Goal: Information Seeking & Learning: Learn about a topic

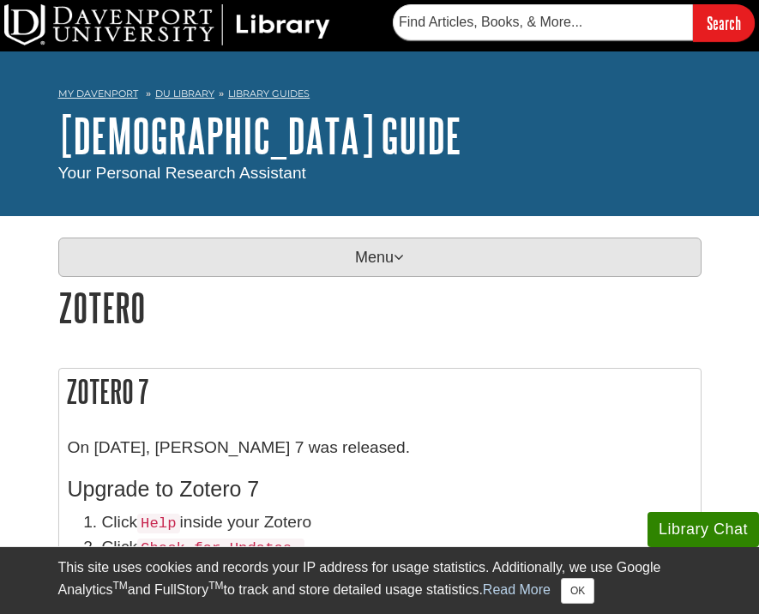
click at [375, 264] on p "Menu" at bounding box center [379, 257] width 643 height 39
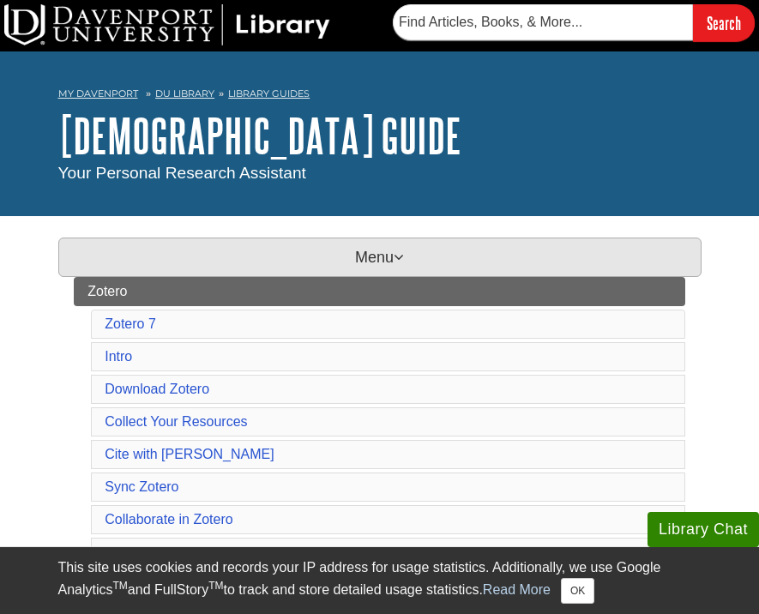
click at [375, 264] on p "Menu" at bounding box center [379, 257] width 643 height 39
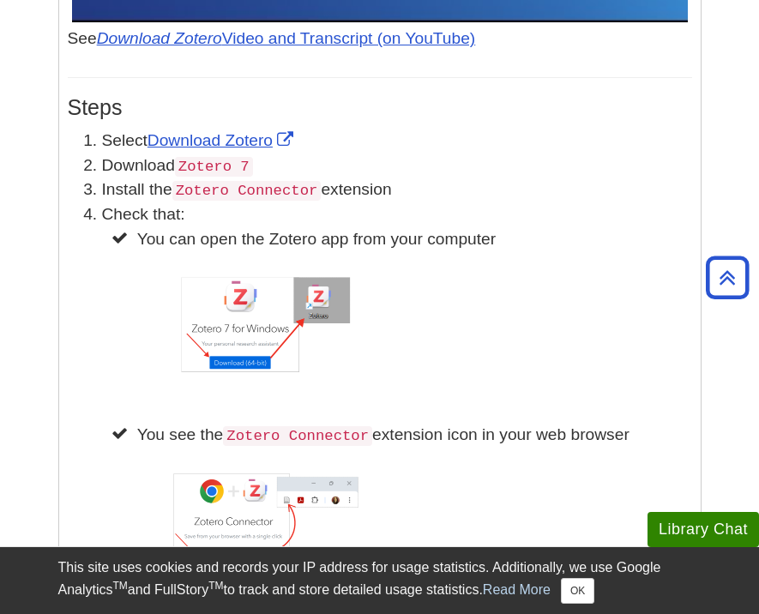
scroll to position [1593, 0]
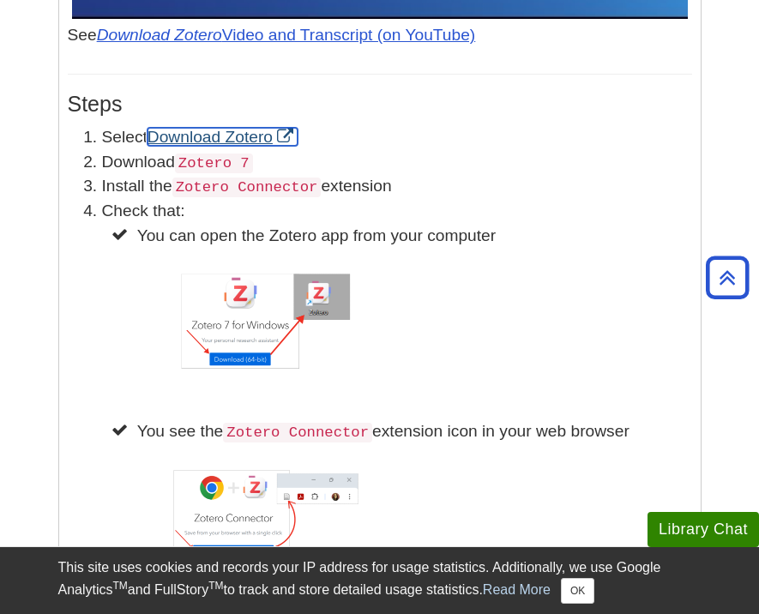
click at [240, 140] on link "Download Zotero" at bounding box center [222, 137] width 150 height 18
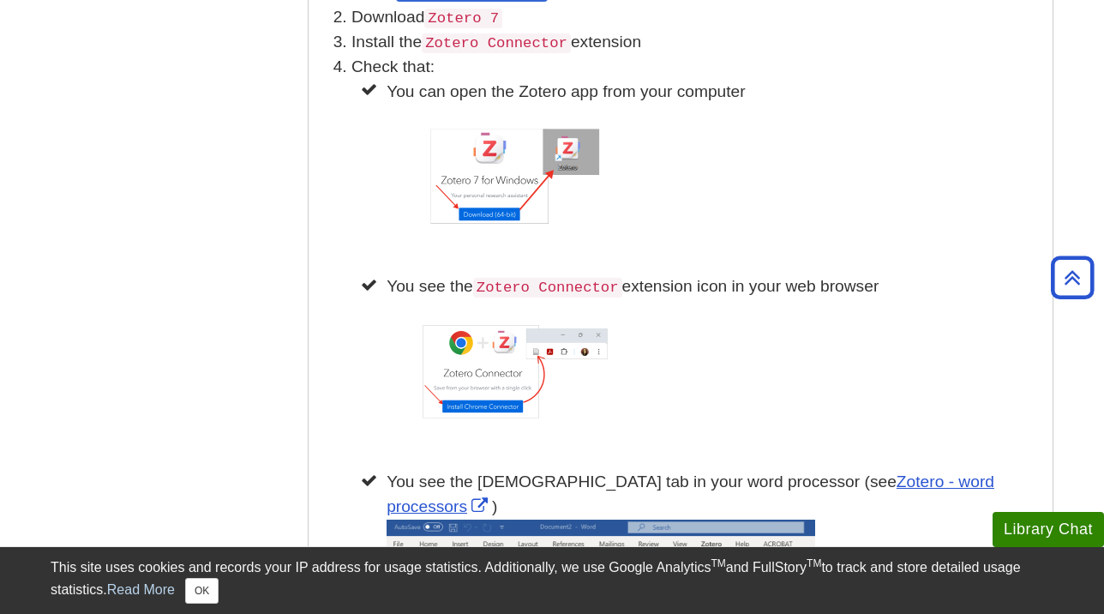
scroll to position [1516, 0]
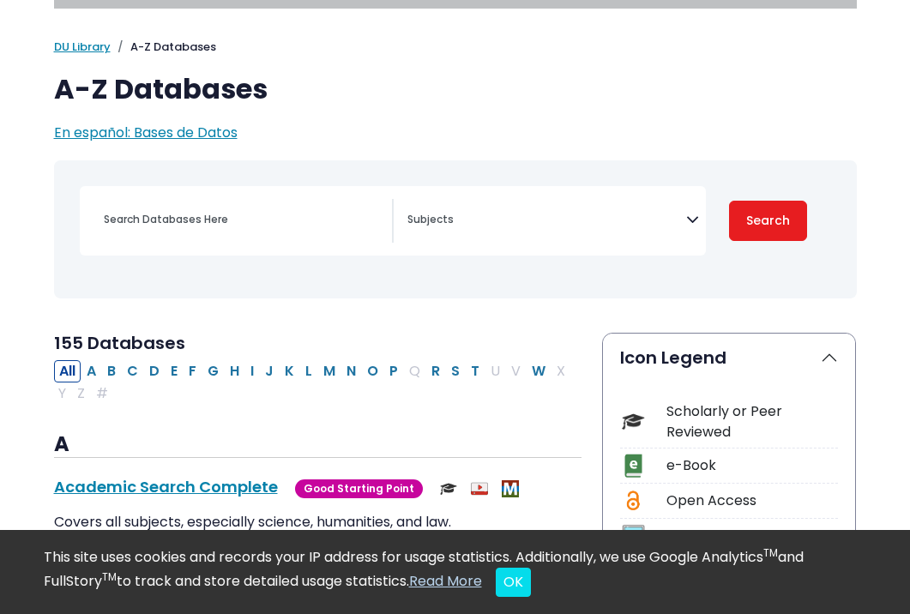
scroll to position [87, 0]
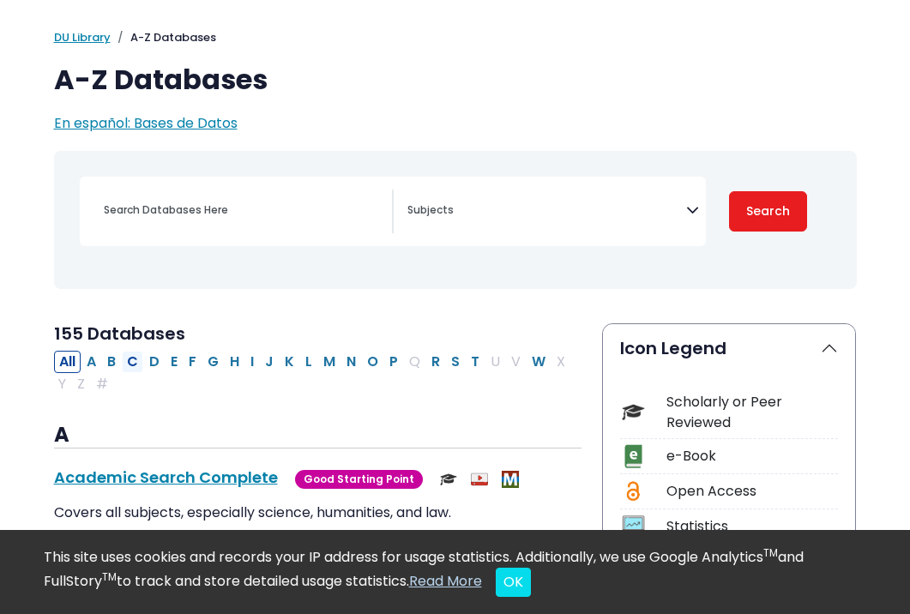
click at [132, 358] on button "C" at bounding box center [132, 362] width 21 height 22
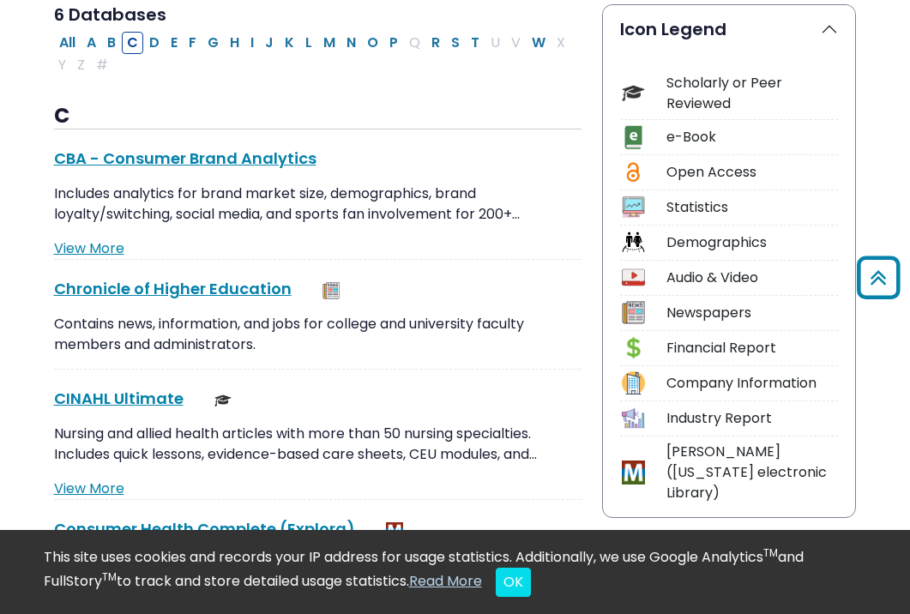
scroll to position [392, 0]
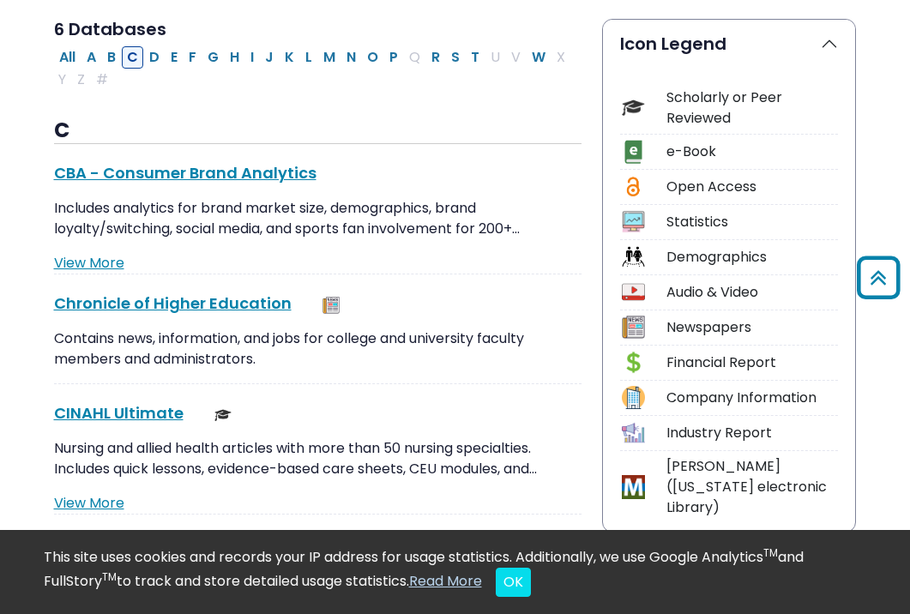
click at [140, 51] on button "C" at bounding box center [132, 57] width 21 height 22
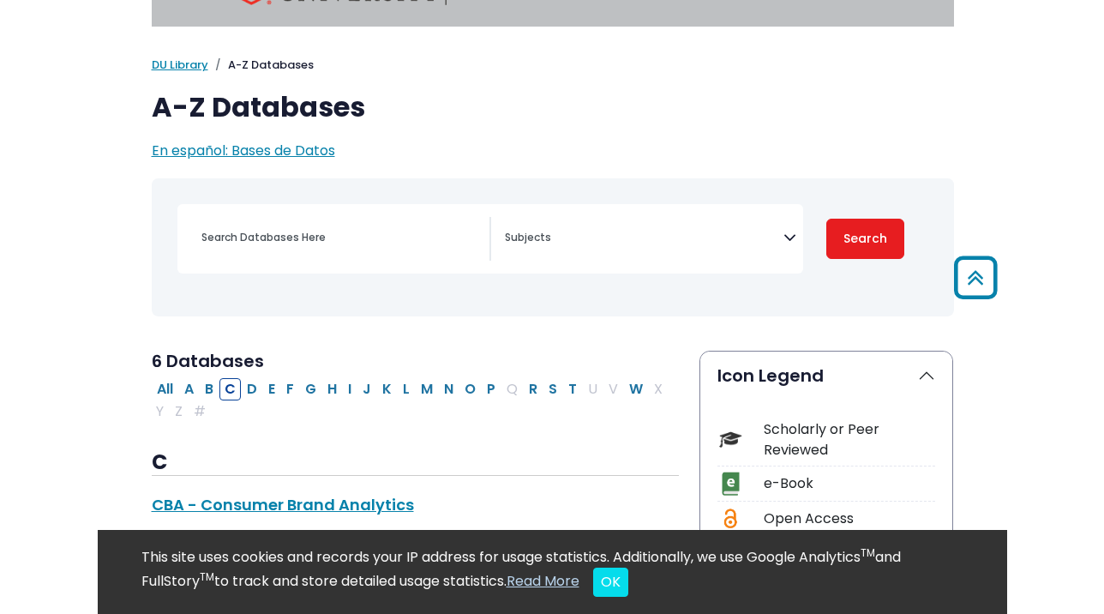
scroll to position [57, 0]
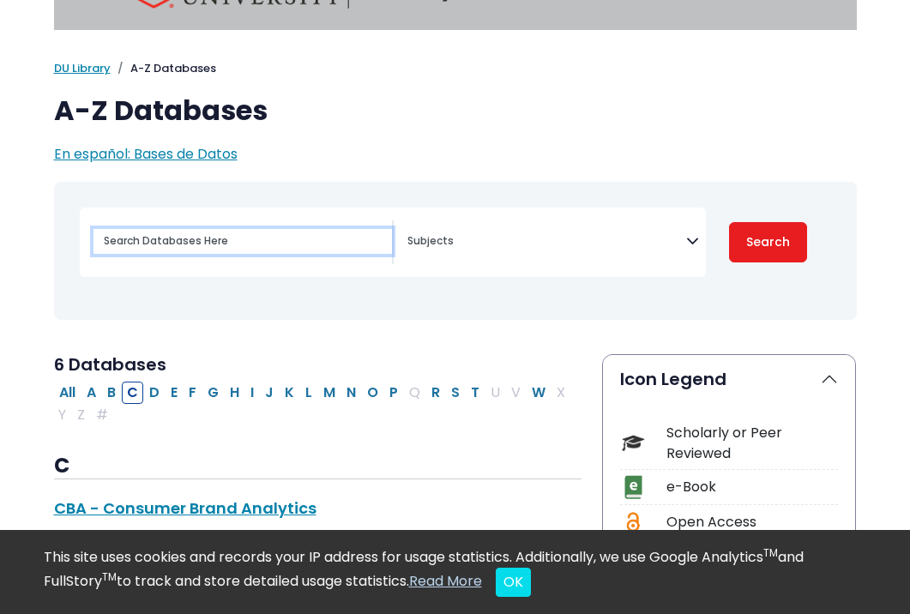
click at [176, 244] on input "Search database by title or keyword" at bounding box center [242, 241] width 298 height 25
click at [193, 238] on input "Search database by title or keyword" at bounding box center [242, 241] width 298 height 25
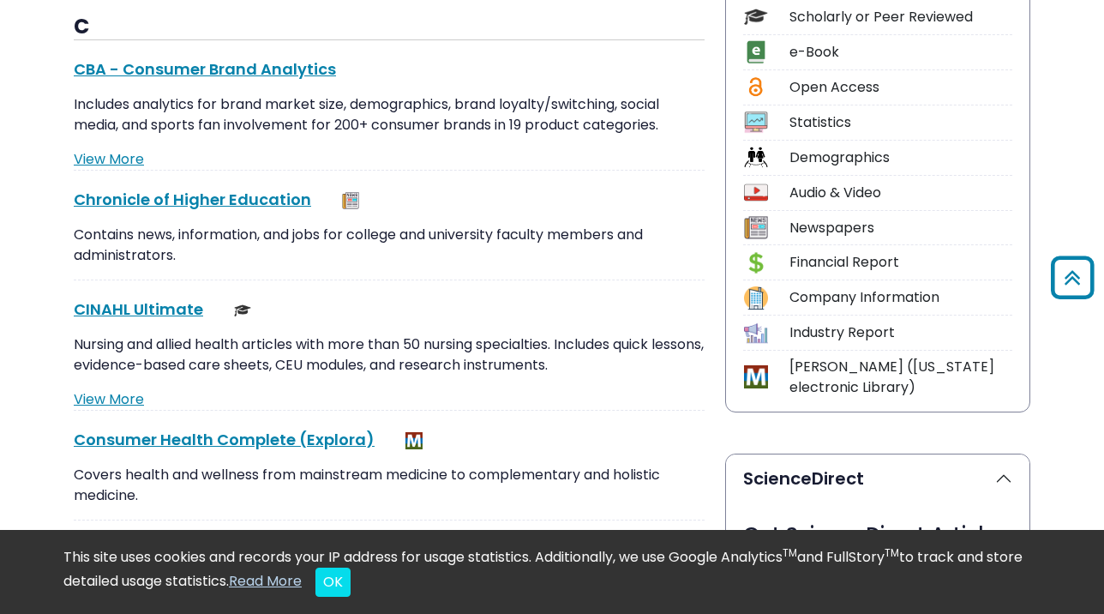
scroll to position [473, 0]
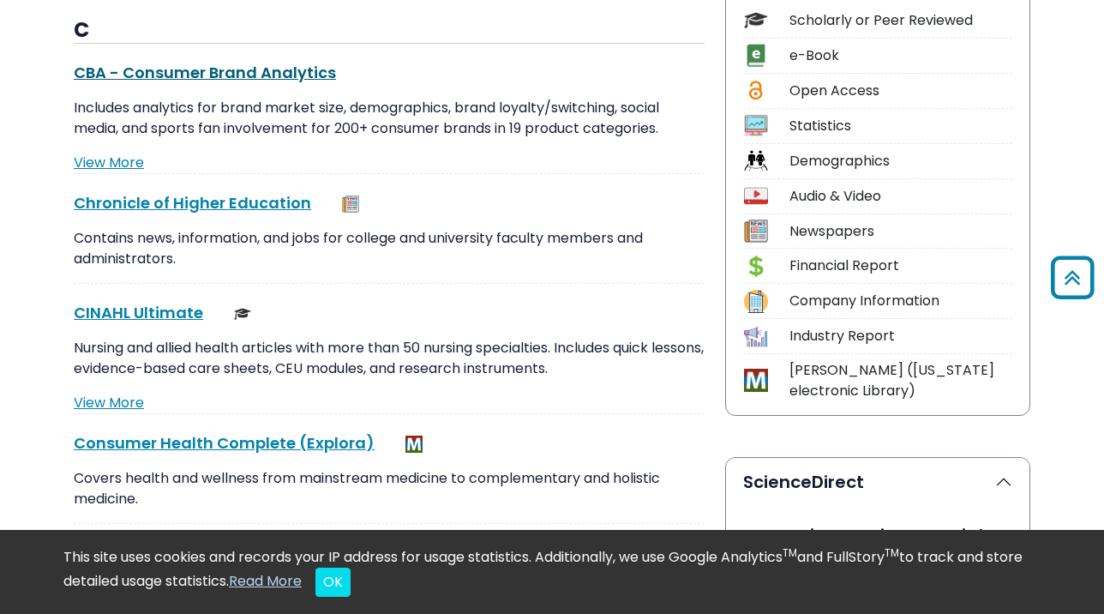
click at [216, 69] on link "CBA - Consumer Brand Analytics This link opens in a new window" at bounding box center [205, 72] width 262 height 21
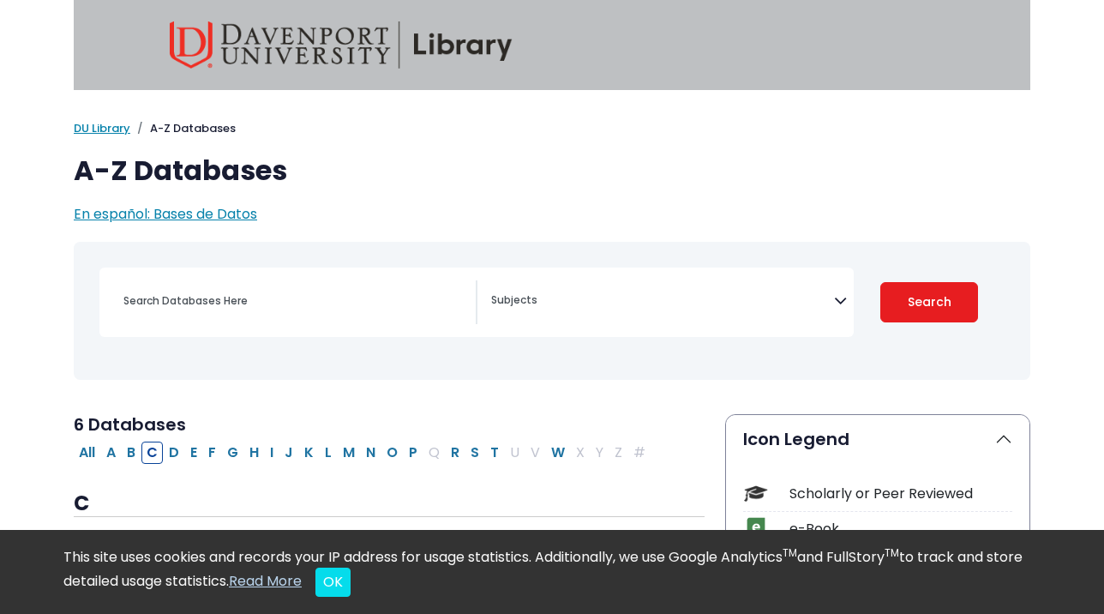
click at [234, 319] on div "Search filters" at bounding box center [294, 300] width 363 height 41
click at [228, 292] on input "Search database by title or keyword" at bounding box center [294, 300] width 363 height 25
click at [237, 301] on input "Search database by title or keyword" at bounding box center [294, 300] width 363 height 25
click at [552, 297] on textarea "Search" at bounding box center [662, 302] width 343 height 14
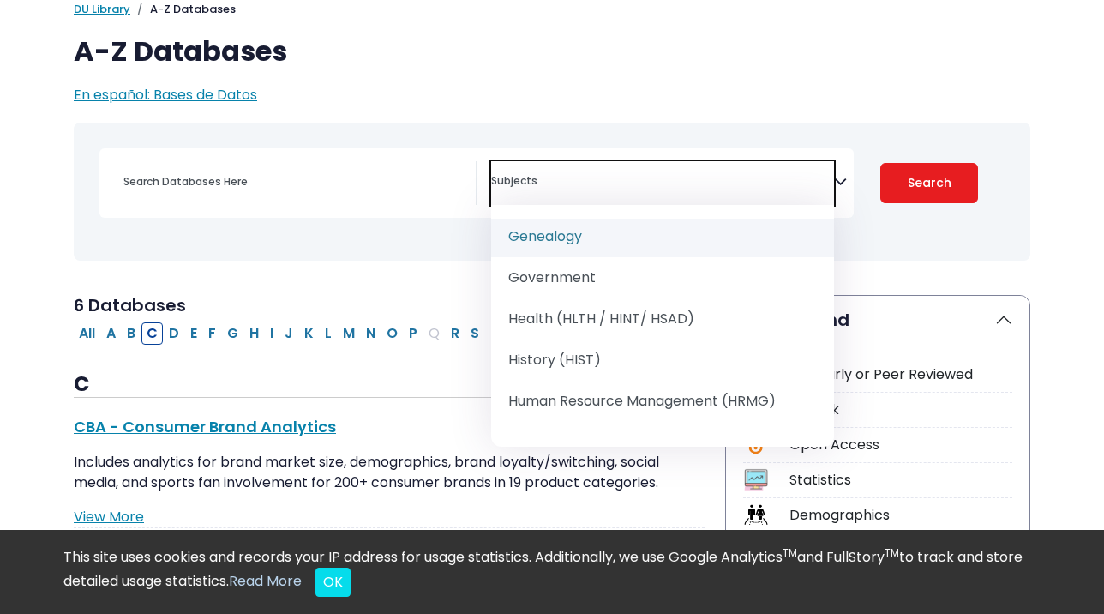
scroll to position [142, 0]
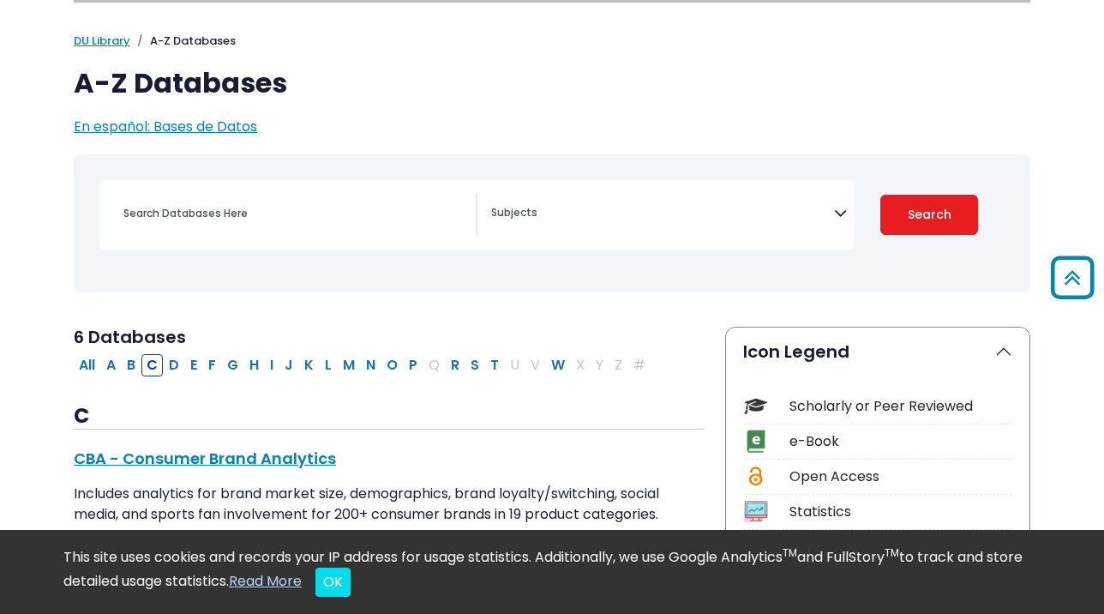
select select "Database Subject Filter"
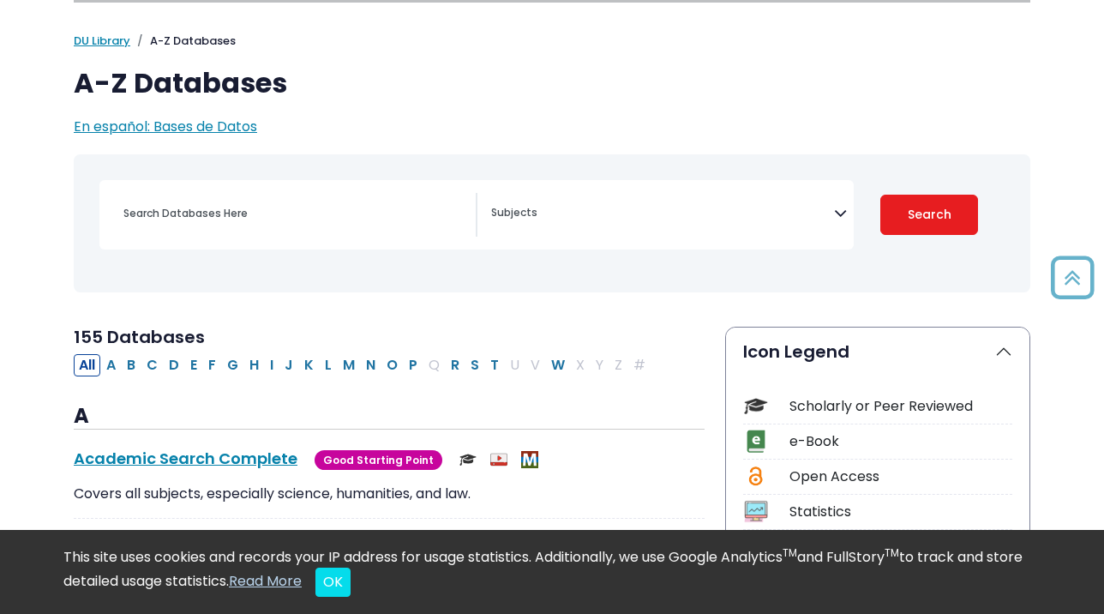
scroll to position [87, 0]
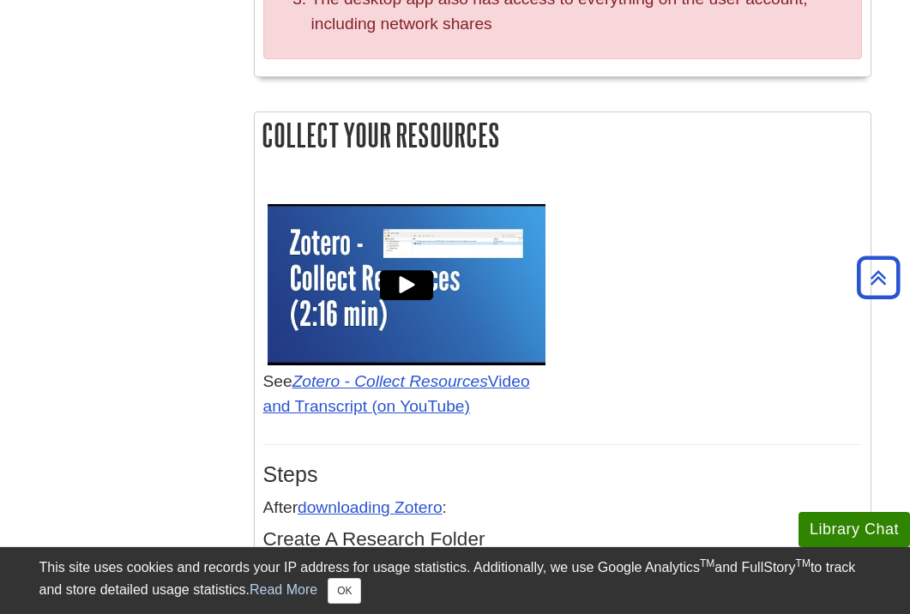
scroll to position [2415, 0]
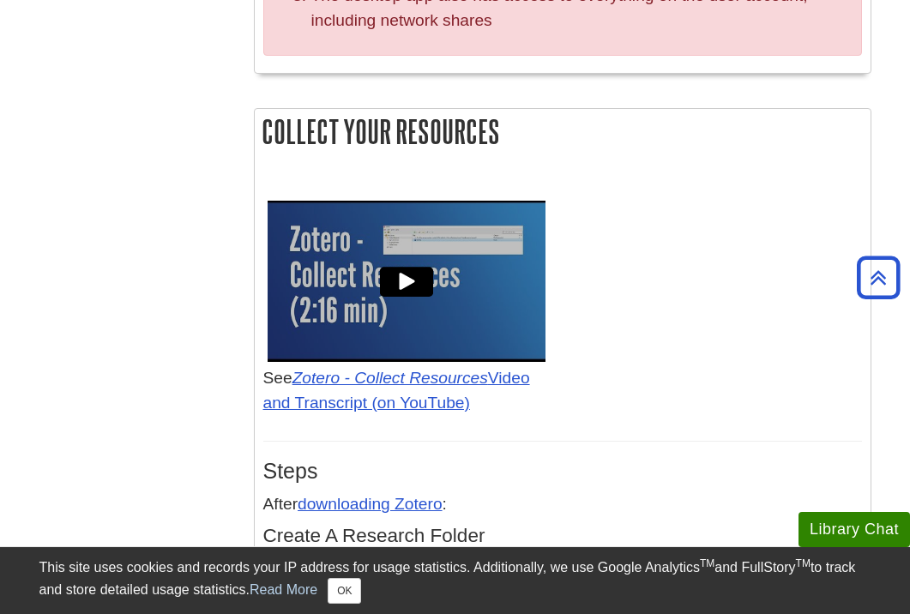
click at [469, 266] on img at bounding box center [407, 281] width 278 height 208
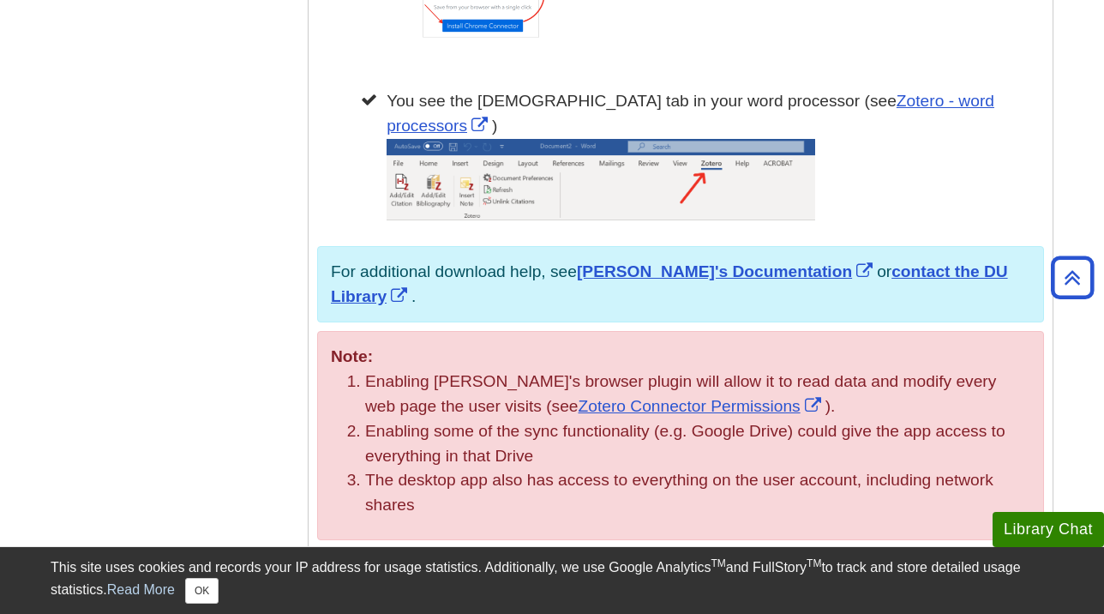
scroll to position [1895, 0]
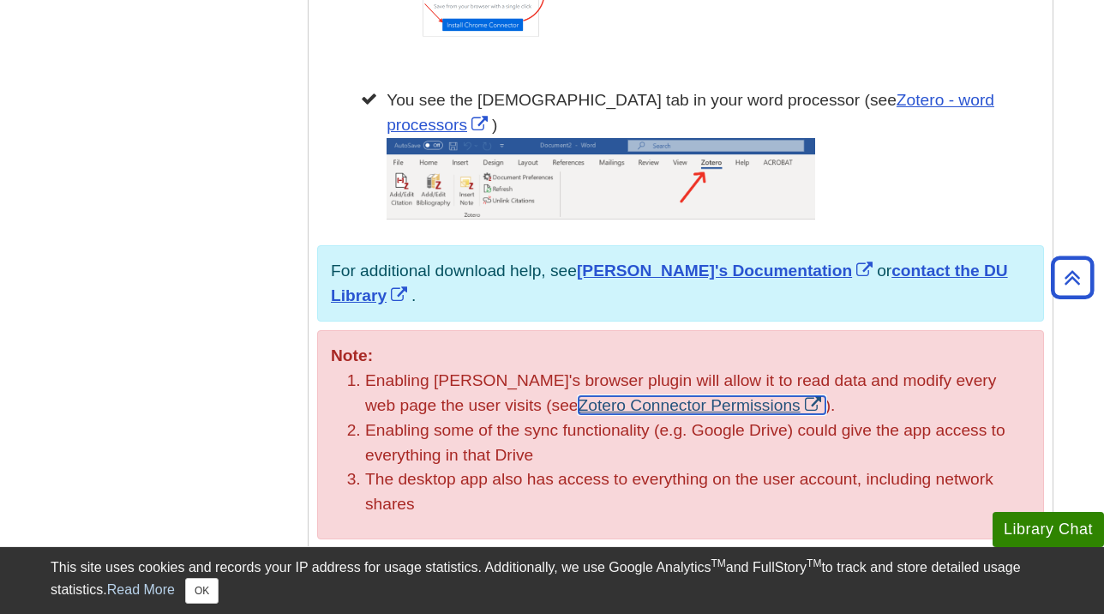
click at [635, 396] on link "Zotero Connector Permissions" at bounding box center [702, 405] width 247 height 18
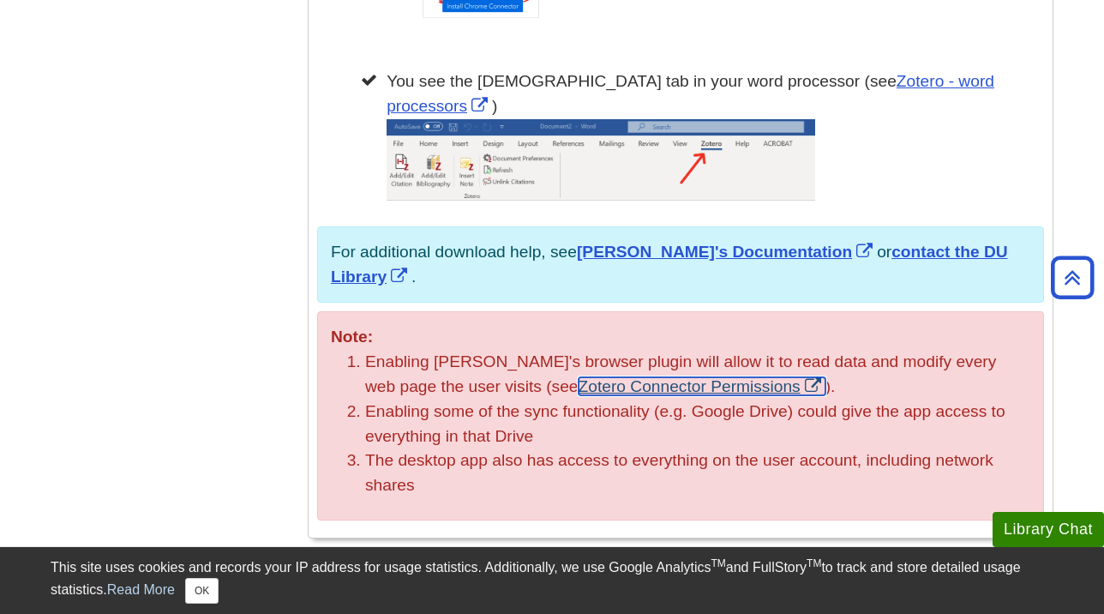
scroll to position [1916, 0]
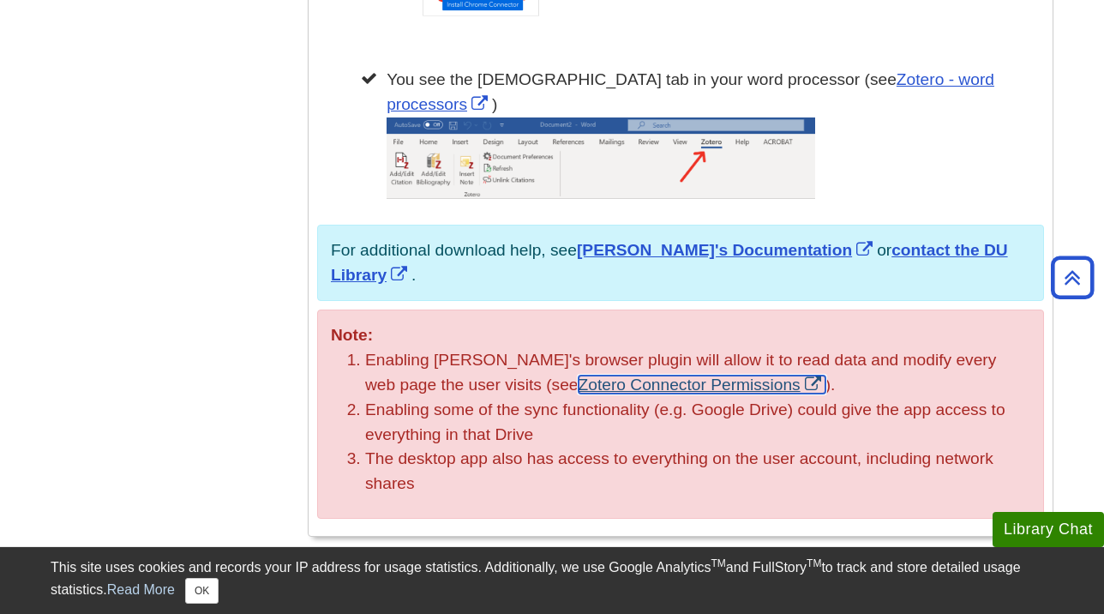
click at [580, 376] on link "Zotero Connector Permissions" at bounding box center [702, 385] width 247 height 18
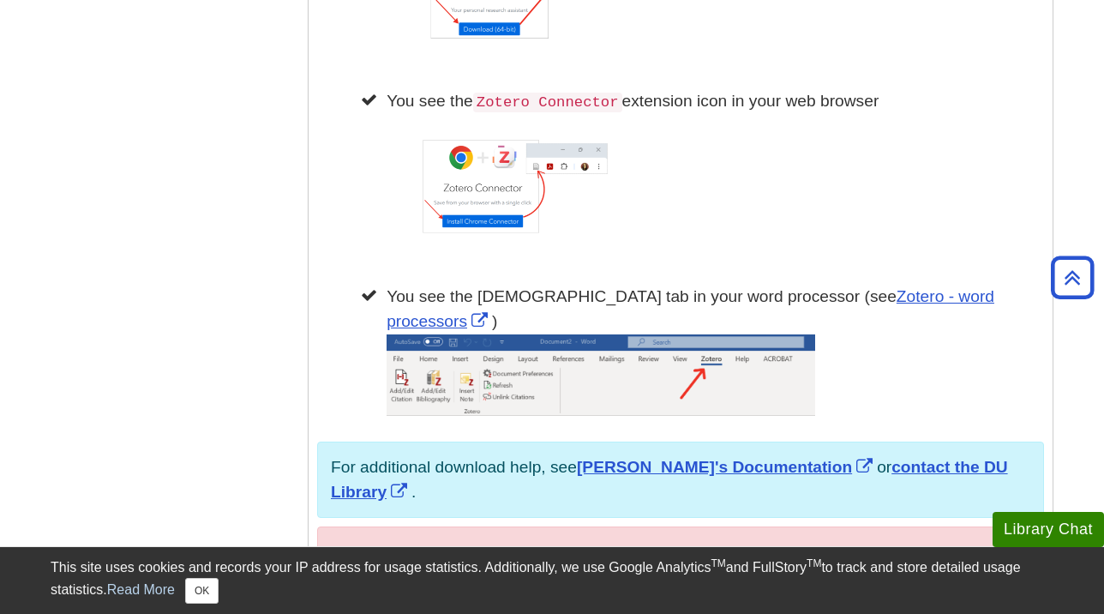
scroll to position [1713, 0]
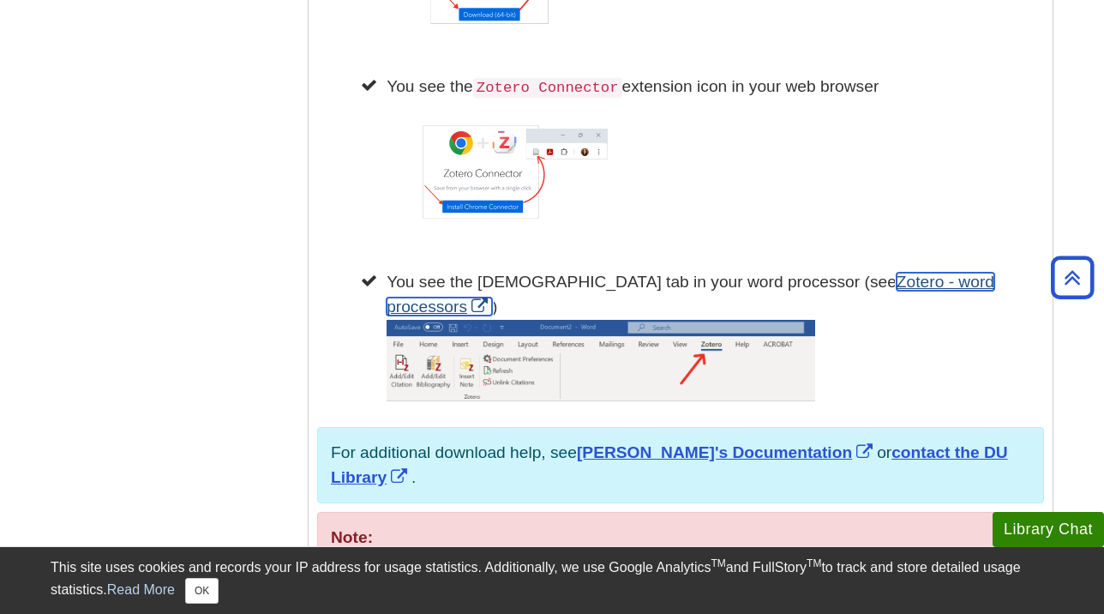
click at [825, 288] on link "Zotero - word processors" at bounding box center [691, 294] width 608 height 43
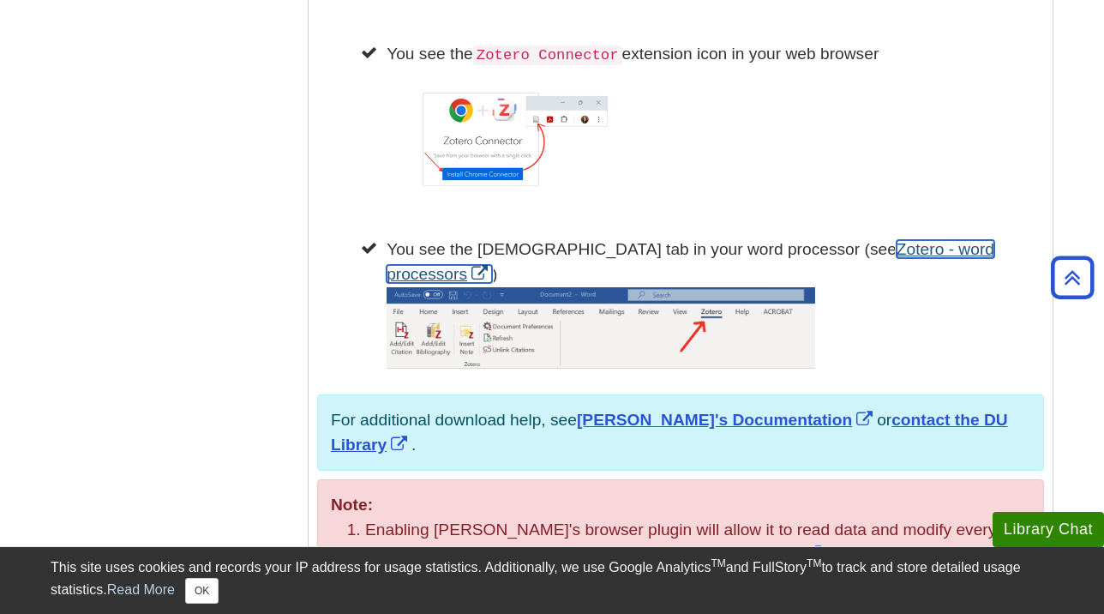
scroll to position [1749, 0]
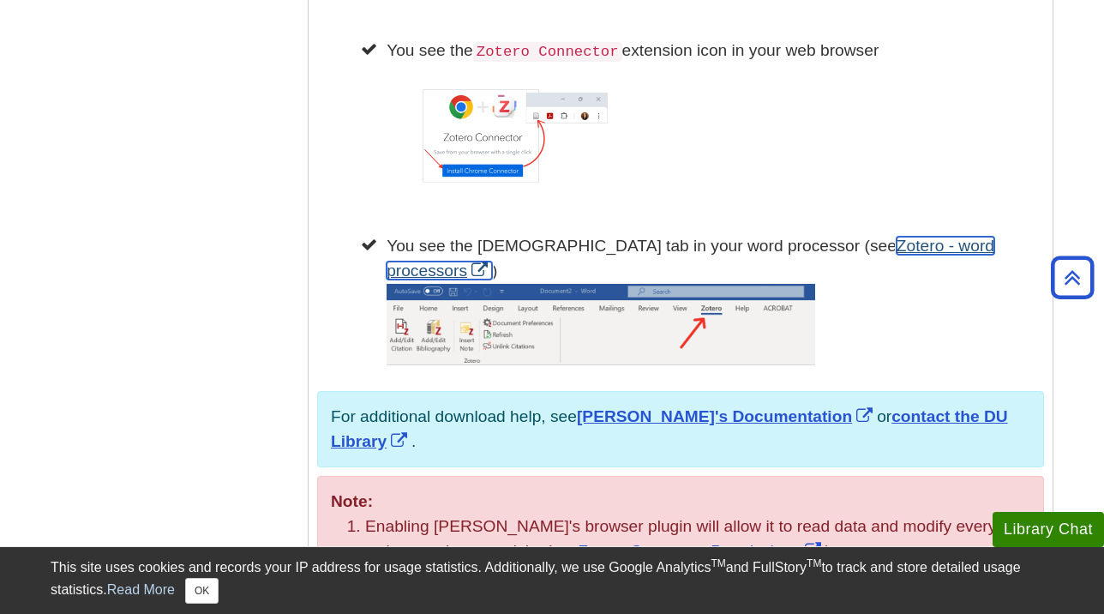
click at [769, 245] on link "Zotero - word processors" at bounding box center [691, 258] width 608 height 43
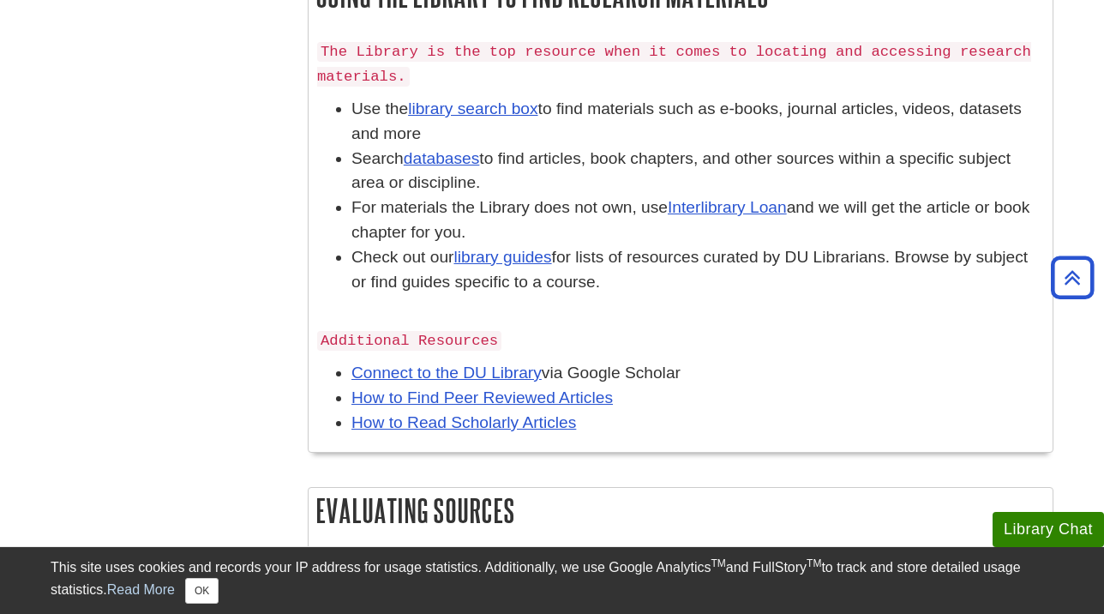
scroll to position [949, 0]
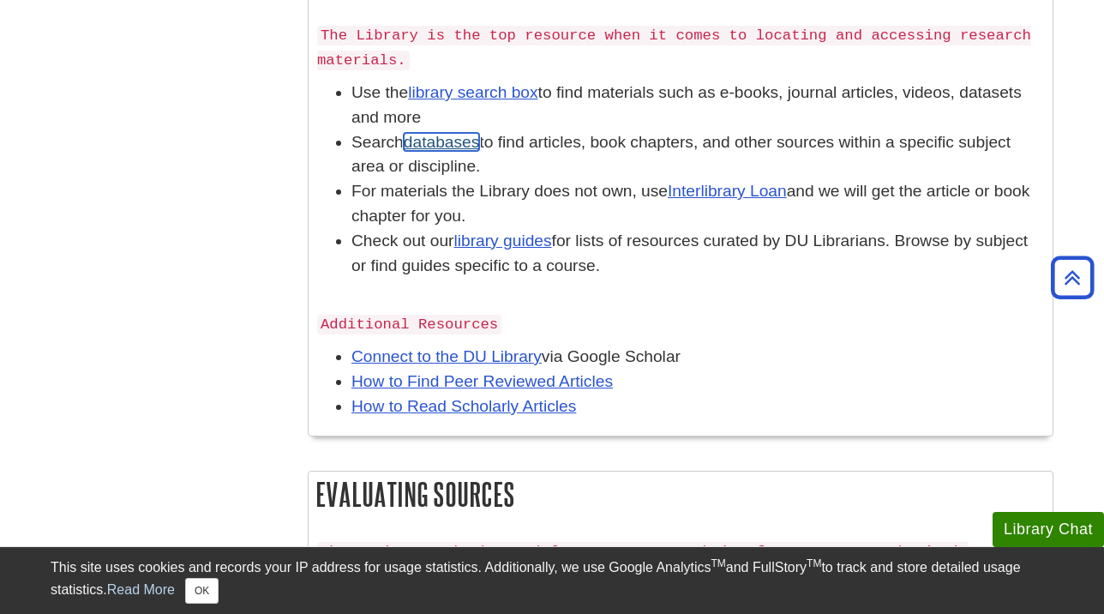
click at [467, 140] on link "databases" at bounding box center [442, 142] width 76 height 18
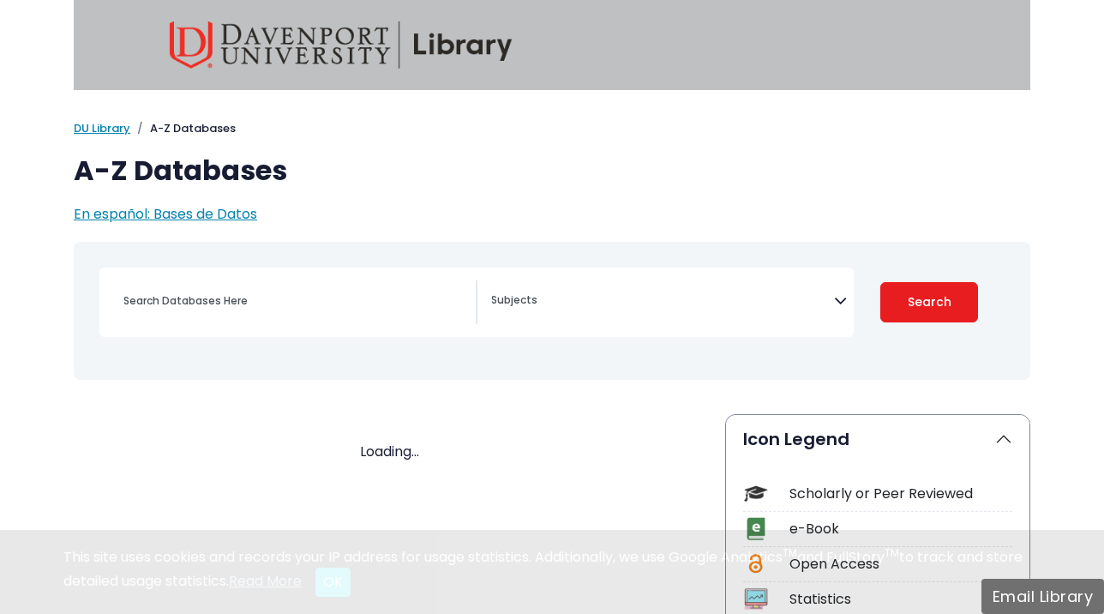
select select "Database Subject Filter"
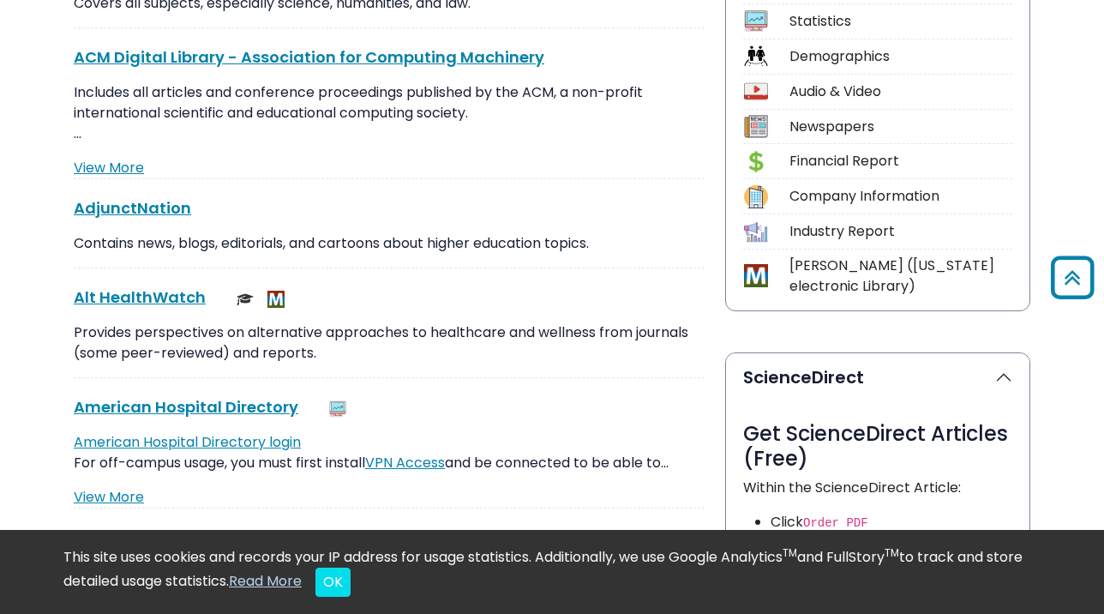
scroll to position [161, 0]
